Goal: Information Seeking & Learning: Learn about a topic

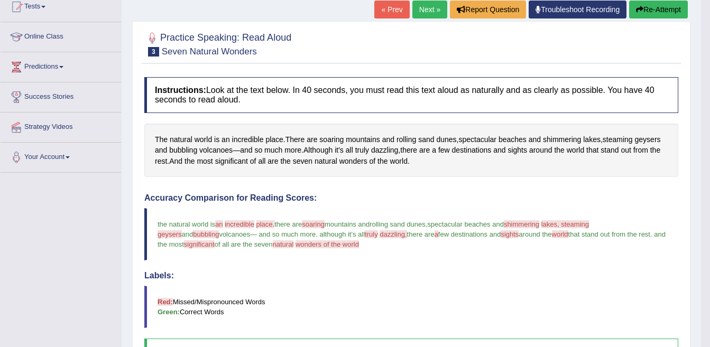
scroll to position [68, 0]
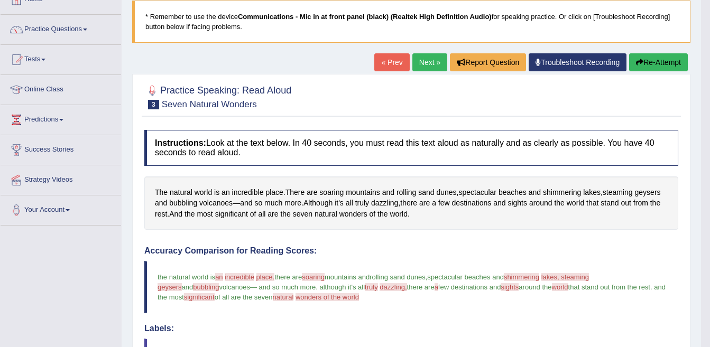
drag, startPoint x: 428, startPoint y: 61, endPoint x: 421, endPoint y: 64, distance: 7.4
click at [427, 62] on link "Next »" at bounding box center [429, 62] width 35 height 18
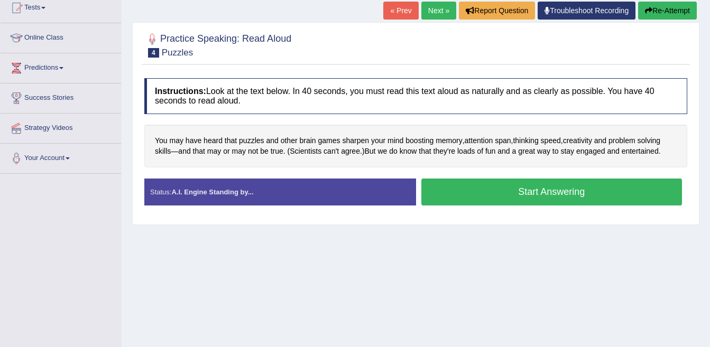
drag, startPoint x: 491, startPoint y: 188, endPoint x: 412, endPoint y: 174, distance: 80.9
click at [487, 188] on button "Start Answering" at bounding box center [551, 192] width 261 height 27
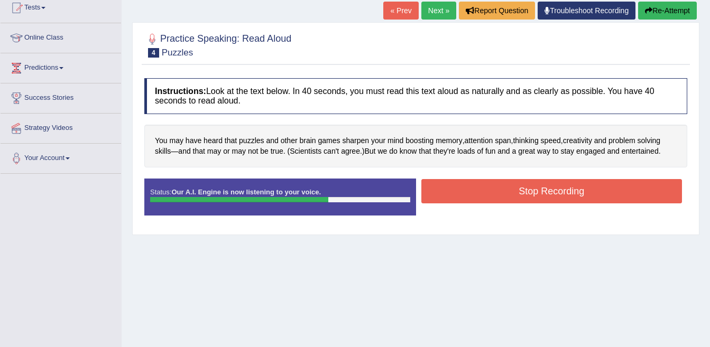
click at [553, 194] on button "Stop Recording" at bounding box center [551, 191] width 261 height 24
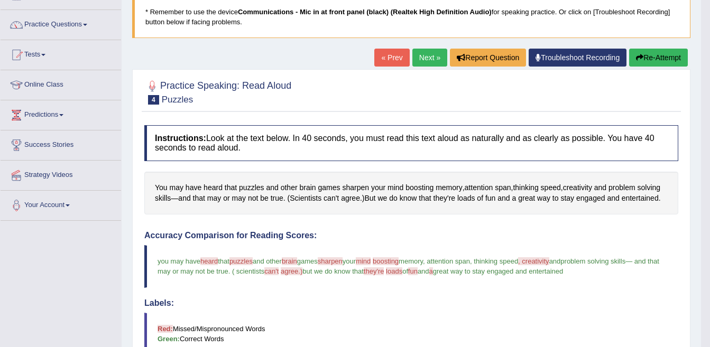
scroll to position [14, 0]
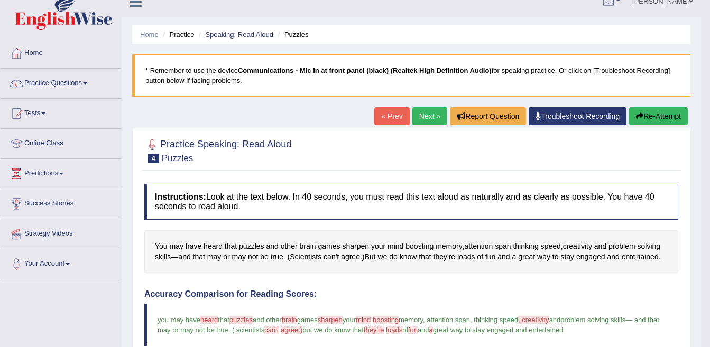
click at [390, 118] on link "« Prev" at bounding box center [391, 116] width 35 height 18
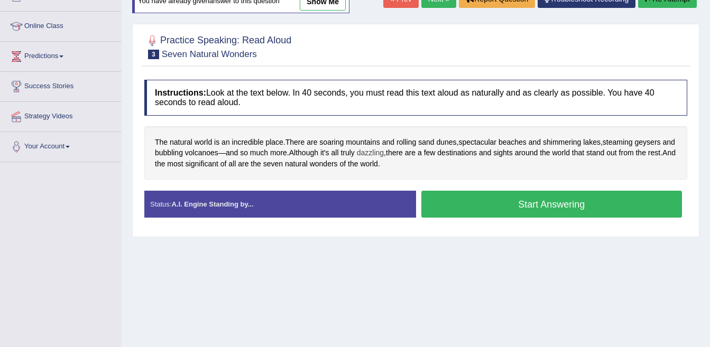
scroll to position [78, 0]
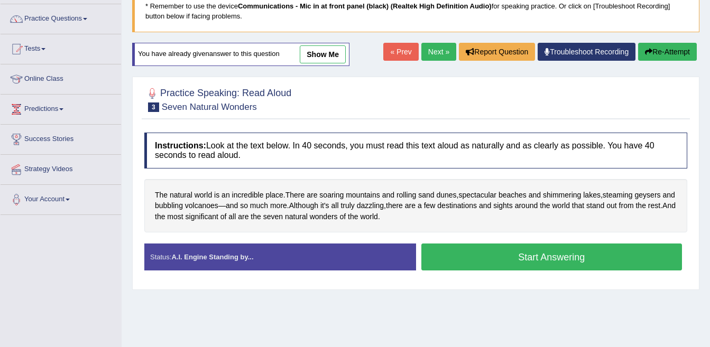
click at [509, 265] on button "Start Answering" at bounding box center [551, 257] width 261 height 27
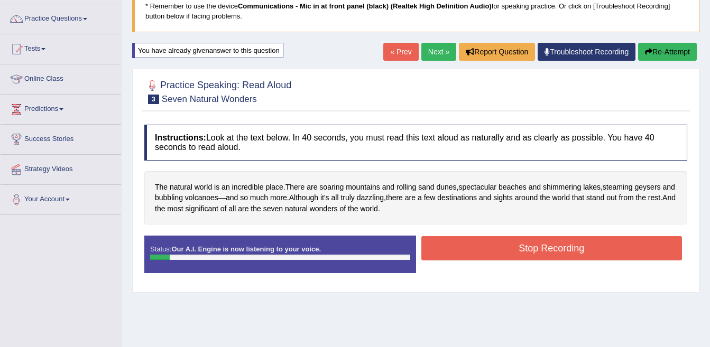
click at [539, 254] on button "Stop Recording" at bounding box center [551, 248] width 261 height 24
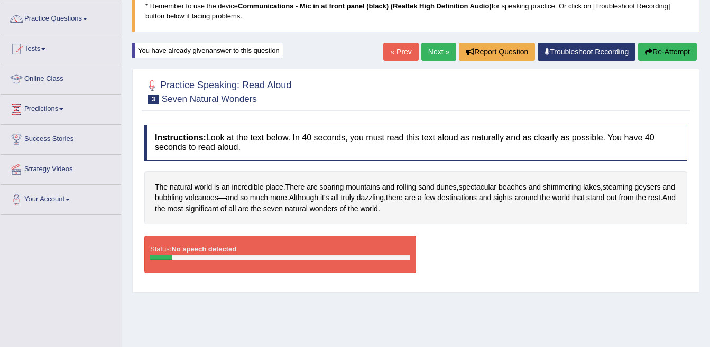
click at [434, 54] on link "Next »" at bounding box center [438, 52] width 35 height 18
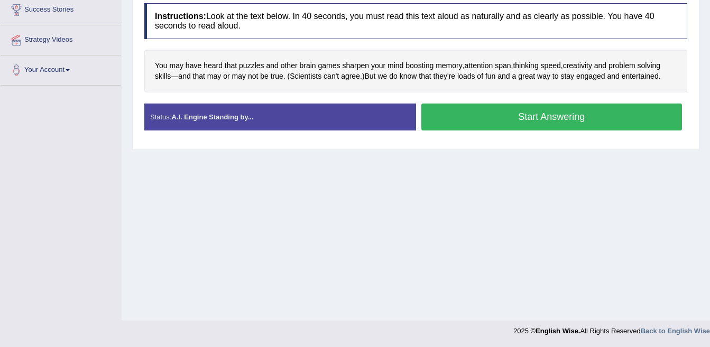
drag, startPoint x: 473, startPoint y: 113, endPoint x: 306, endPoint y: 85, distance: 168.8
click at [469, 114] on button "Start Answering" at bounding box center [551, 117] width 261 height 27
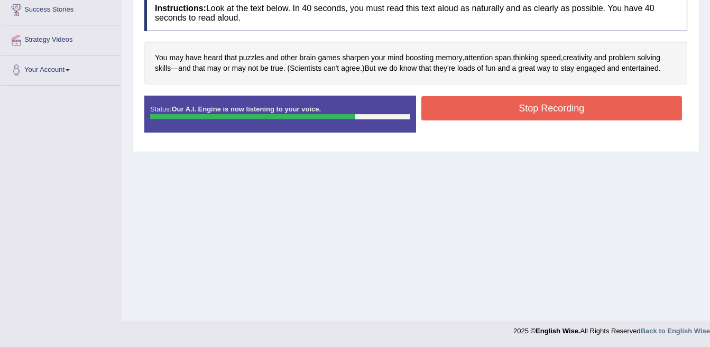
click at [550, 115] on button "Stop Recording" at bounding box center [551, 108] width 261 height 24
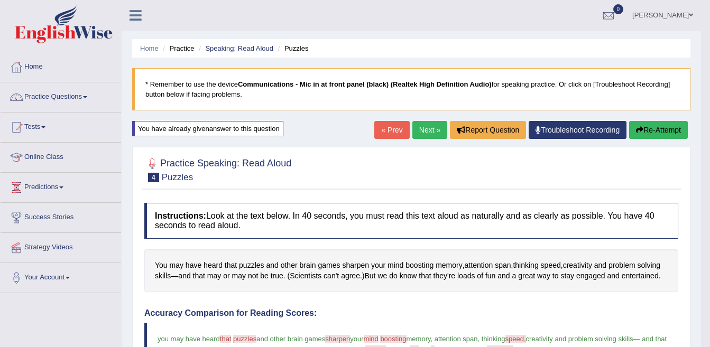
click at [390, 129] on link "« Prev" at bounding box center [391, 130] width 35 height 18
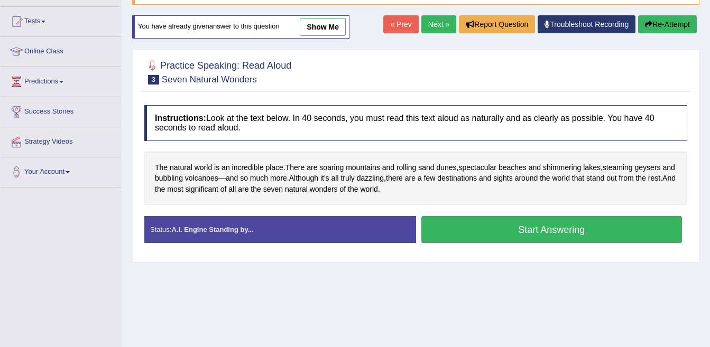
drag, startPoint x: 535, startPoint y: 229, endPoint x: 520, endPoint y: 223, distance: 15.9
click at [534, 229] on button "Start Answering" at bounding box center [551, 229] width 261 height 27
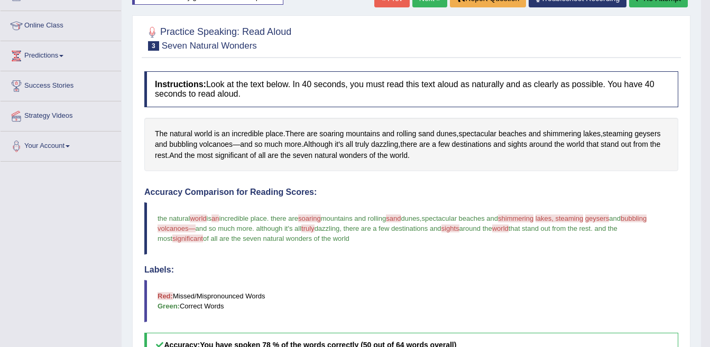
scroll to position [73, 0]
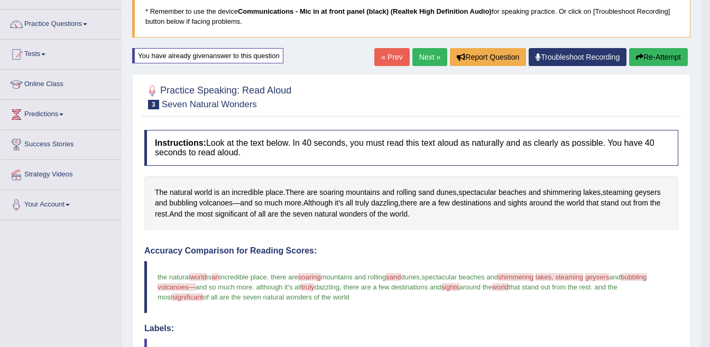
click at [427, 51] on link "Next »" at bounding box center [429, 57] width 35 height 18
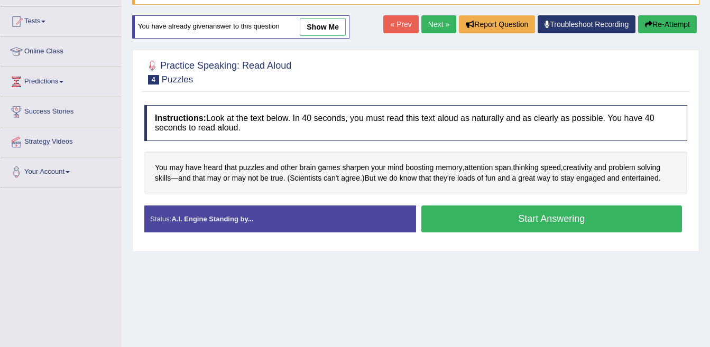
scroll to position [158, 0]
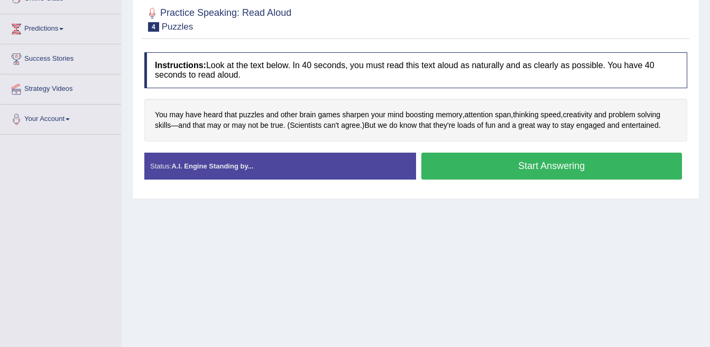
click at [510, 166] on button "Start Answering" at bounding box center [551, 166] width 261 height 27
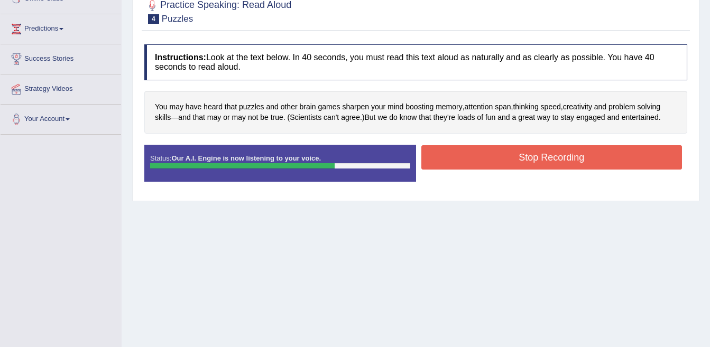
click at [481, 158] on button "Stop Recording" at bounding box center [551, 157] width 261 height 24
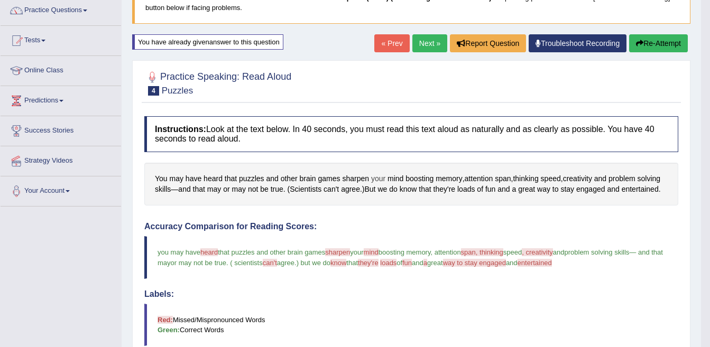
scroll to position [106, 0]
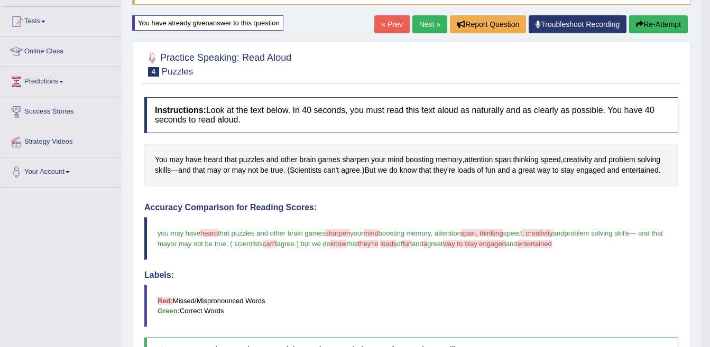
click at [418, 29] on link "Next »" at bounding box center [429, 24] width 35 height 18
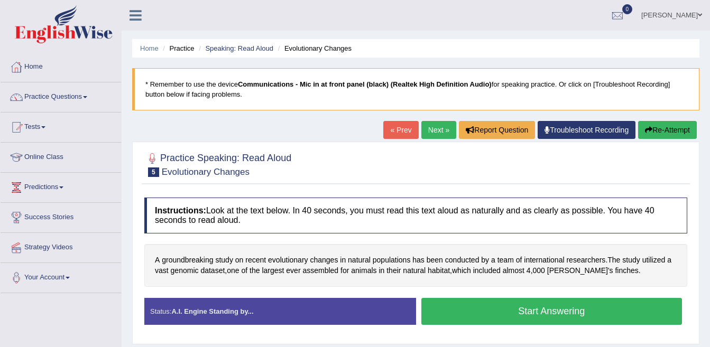
drag, startPoint x: 527, startPoint y: 315, endPoint x: 388, endPoint y: 315, distance: 139.5
click at [521, 315] on button "Start Answering" at bounding box center [551, 311] width 261 height 27
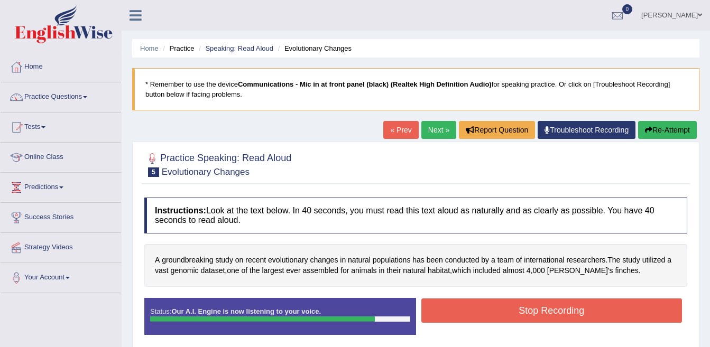
click at [547, 311] on button "Stop Recording" at bounding box center [551, 310] width 261 height 24
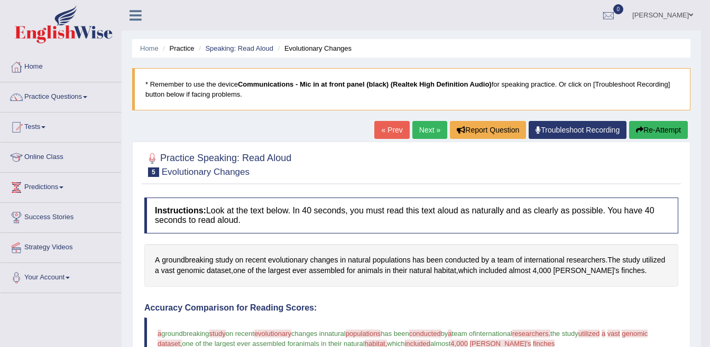
click at [425, 132] on link "Next »" at bounding box center [429, 130] width 35 height 18
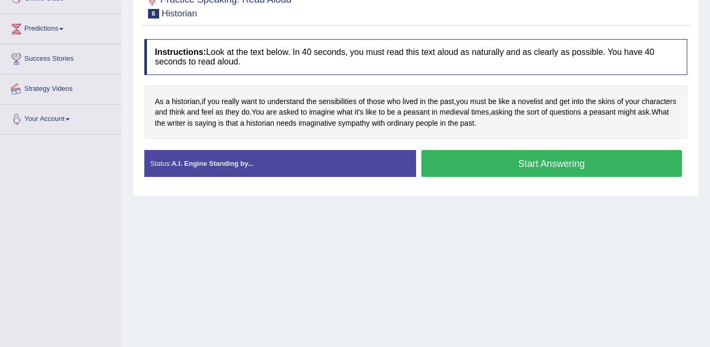
scroll to position [158, 0]
